Goal: Check status

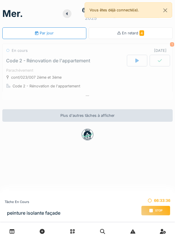
click at [138, 59] on div at bounding box center [137, 61] width 20 height 12
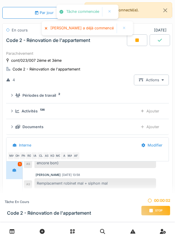
scroll to position [20, 0]
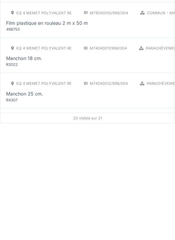
scroll to position [20, 0]
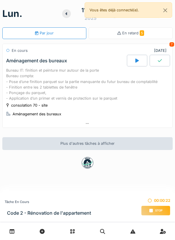
click at [159, 209] on span "Stop" at bounding box center [158, 210] width 7 height 4
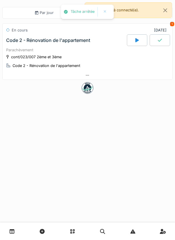
click at [159, 209] on div "Par jour En retard 5 En cours 06/08/2025 1 Code 2 - Rénovation de l'appartement…" at bounding box center [87, 120] width 175 height 240
